Goal: Information Seeking & Learning: Learn about a topic

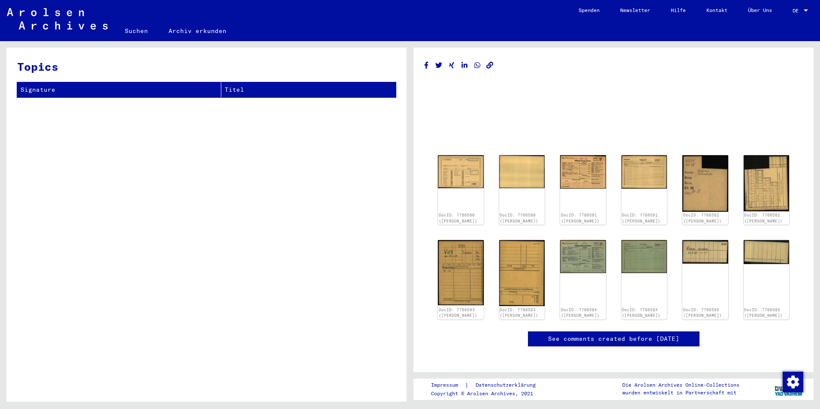
click at [464, 175] on img at bounding box center [461, 171] width 46 height 33
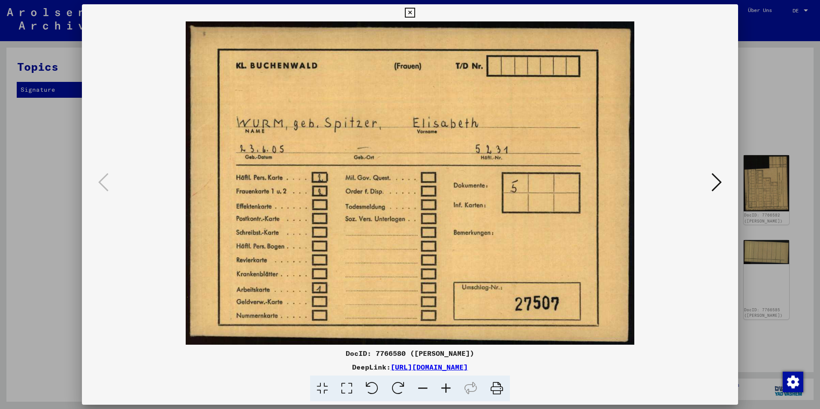
click at [711, 177] on button at bounding box center [716, 183] width 15 height 24
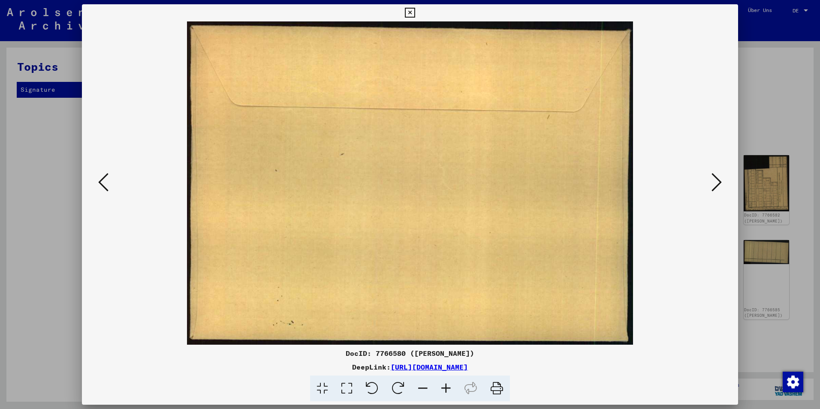
click at [722, 183] on button at bounding box center [716, 183] width 15 height 24
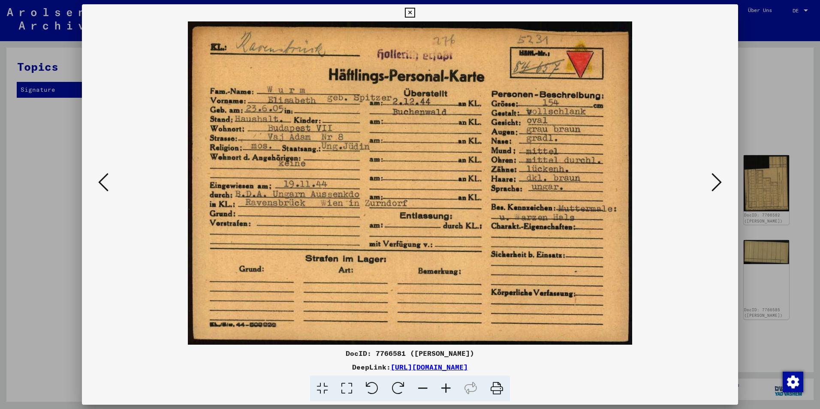
click at [718, 183] on icon at bounding box center [716, 182] width 10 height 21
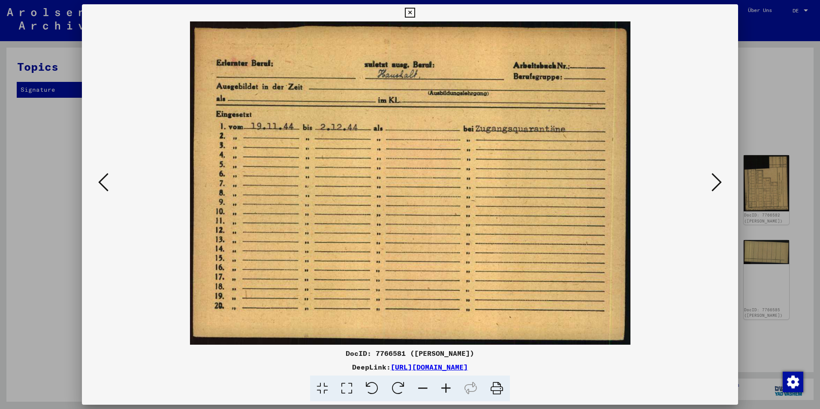
click at [718, 183] on icon at bounding box center [716, 182] width 10 height 21
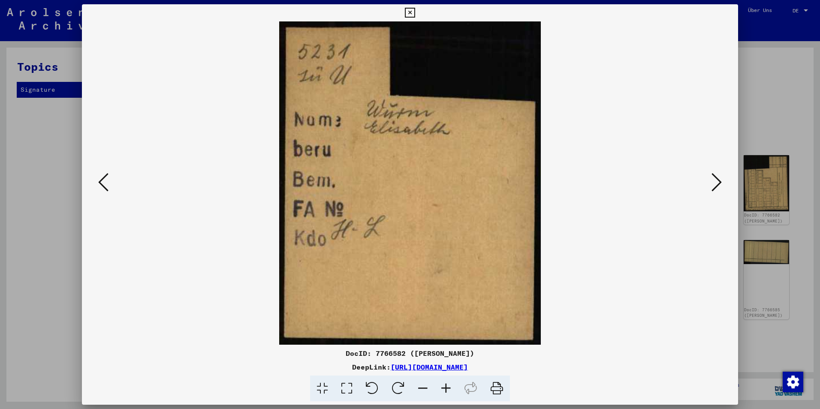
click at [718, 183] on icon at bounding box center [716, 182] width 10 height 21
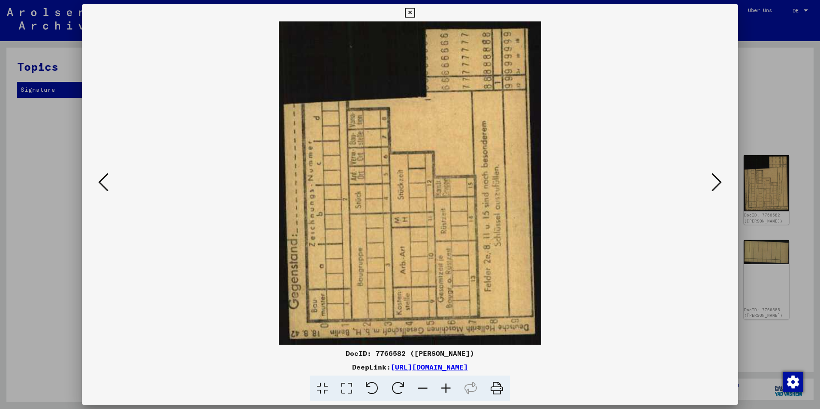
click at [718, 183] on icon at bounding box center [716, 182] width 10 height 21
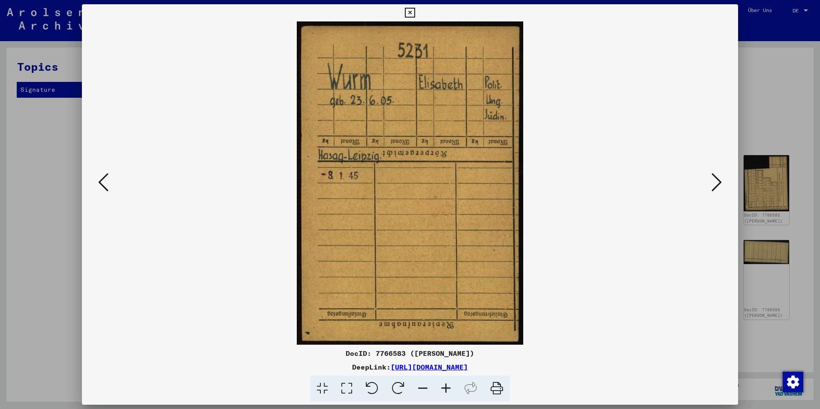
click at [718, 183] on icon at bounding box center [716, 182] width 10 height 21
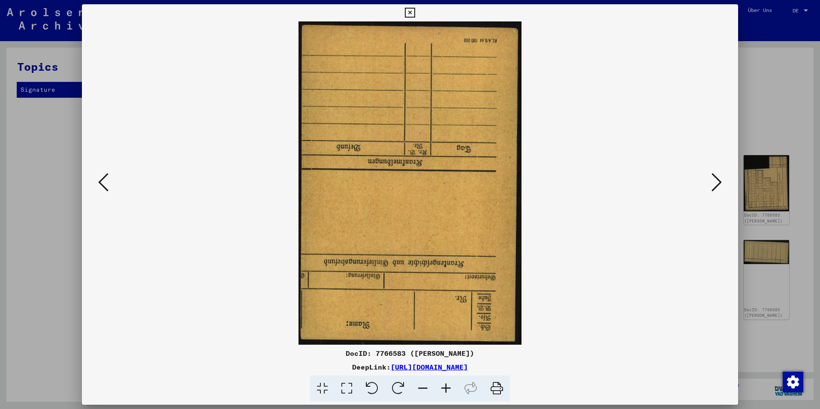
click at [718, 183] on icon at bounding box center [716, 182] width 10 height 21
